Goal: Transaction & Acquisition: Book appointment/travel/reservation

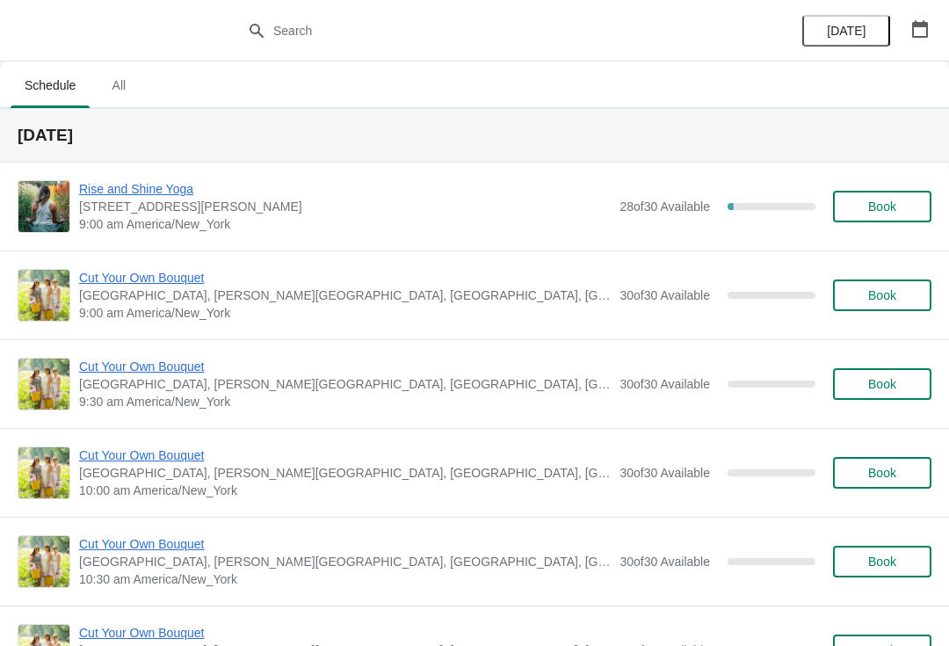
click at [109, 190] on span "Rise and Shine Yoga" at bounding box center [345, 189] width 532 height 18
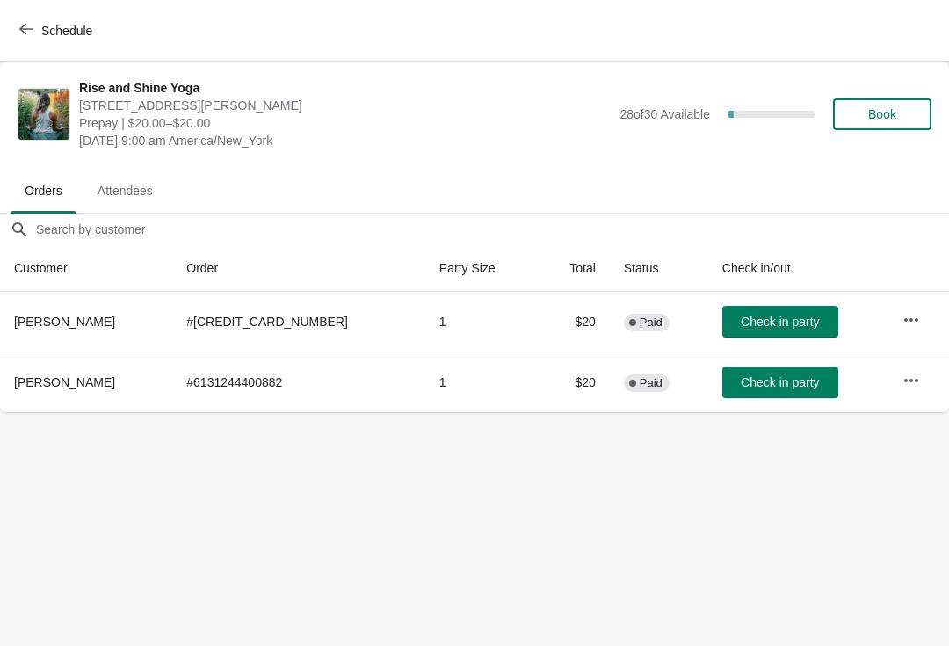
click at [874, 118] on span "Book" at bounding box center [882, 114] width 28 height 14
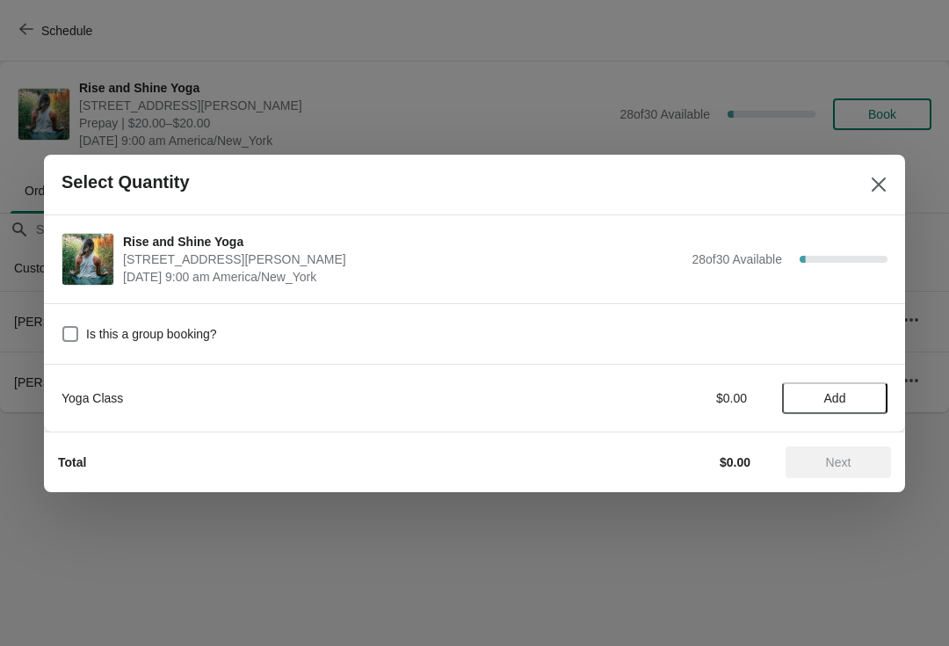
click at [876, 189] on icon "Close" at bounding box center [879, 185] width 18 height 18
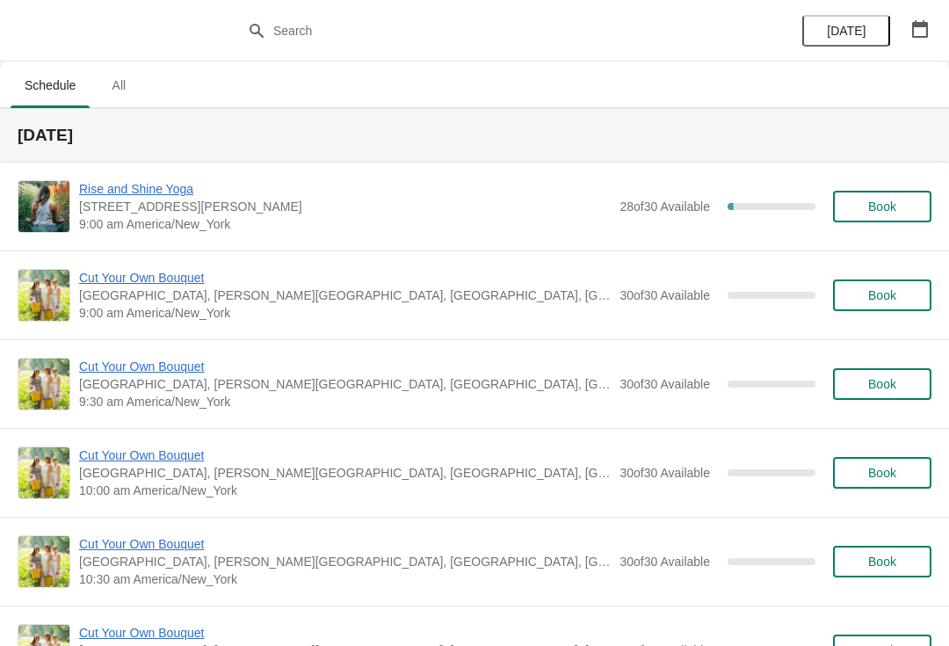
click at [858, 32] on span "[DATE]" at bounding box center [846, 31] width 39 height 14
click at [139, 188] on span "Rise and Shine Yoga" at bounding box center [345, 189] width 532 height 18
click at [923, 31] on icon "button" at bounding box center [920, 29] width 18 height 18
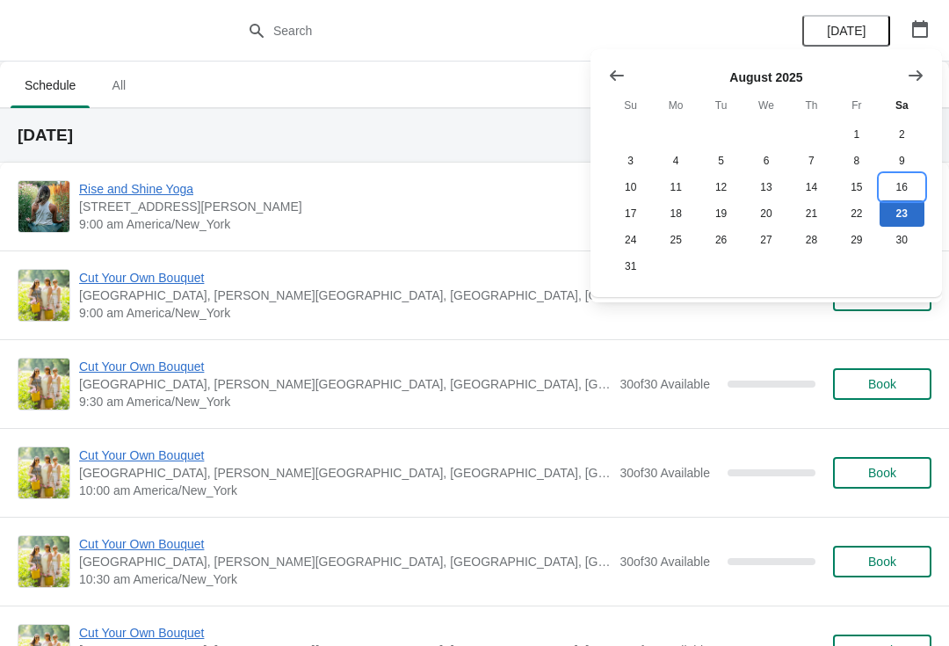
click at [903, 192] on button "16" at bounding box center [902, 187] width 45 height 26
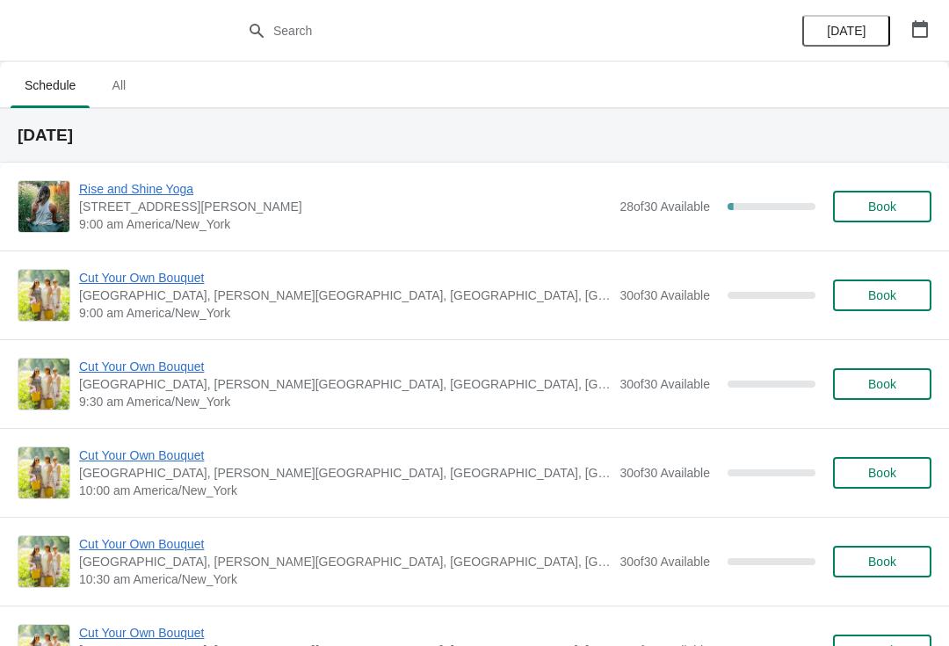
click at [935, 35] on button "button" at bounding box center [920, 29] width 32 height 32
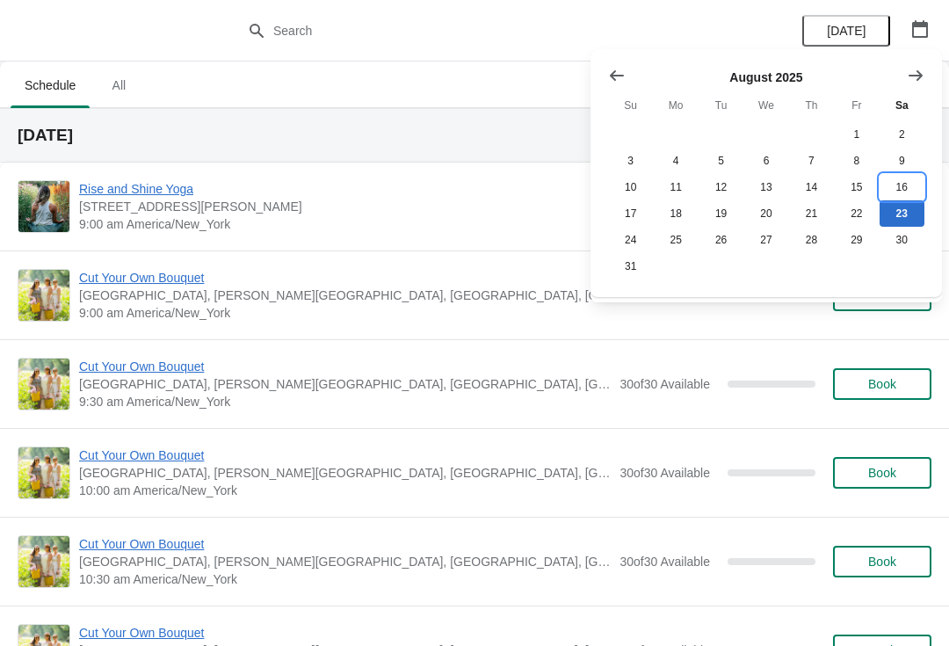
click at [905, 186] on button "16" at bounding box center [902, 187] width 45 height 26
